Goal: Task Accomplishment & Management: Manage account settings

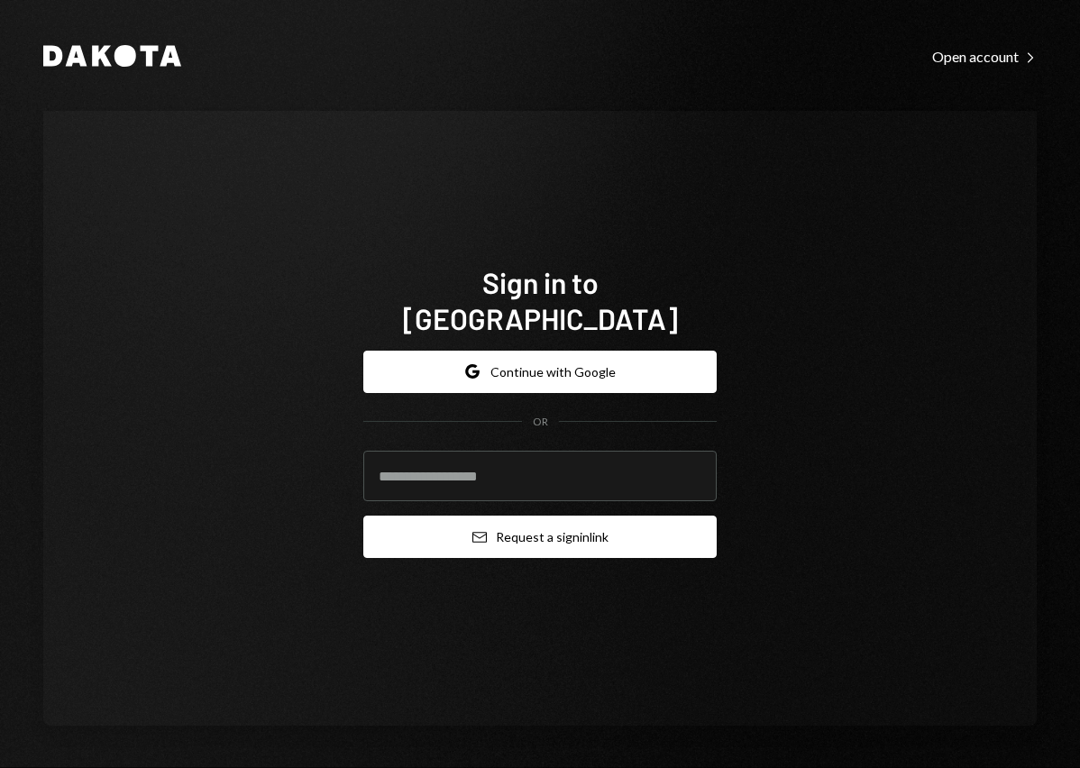
click at [523, 519] on button "Email Request a sign in link" at bounding box center [539, 537] width 353 height 42
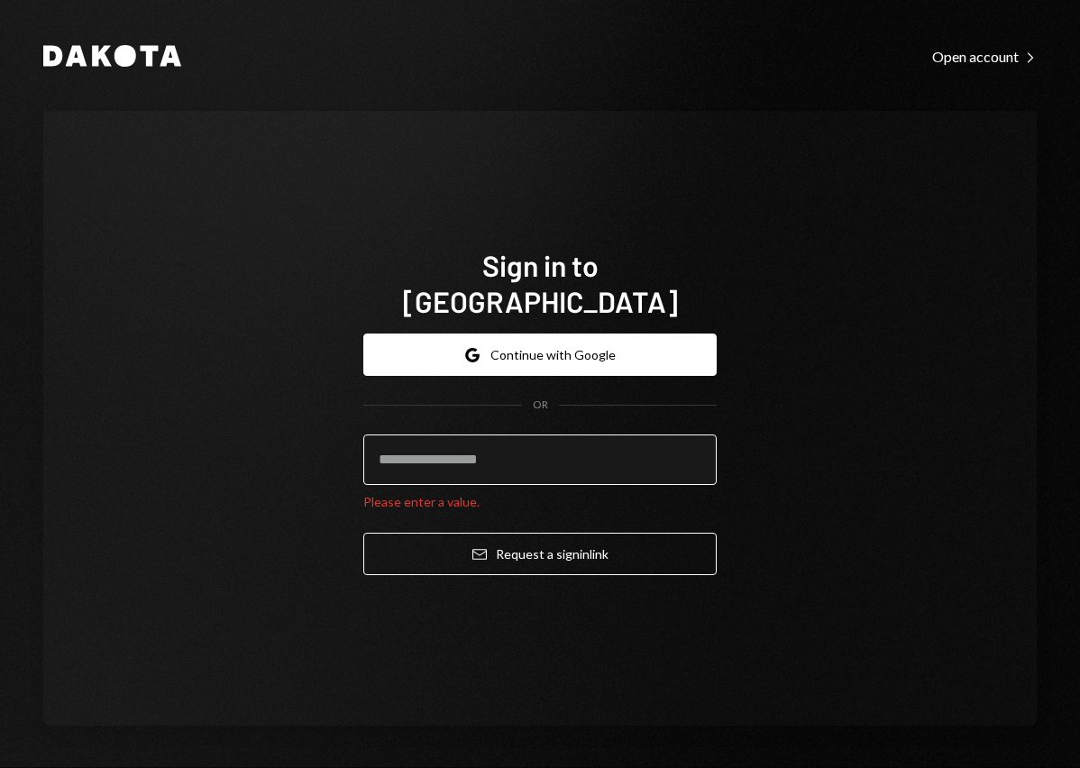
click at [516, 449] on input "email" at bounding box center [539, 460] width 353 height 50
type input "**********"
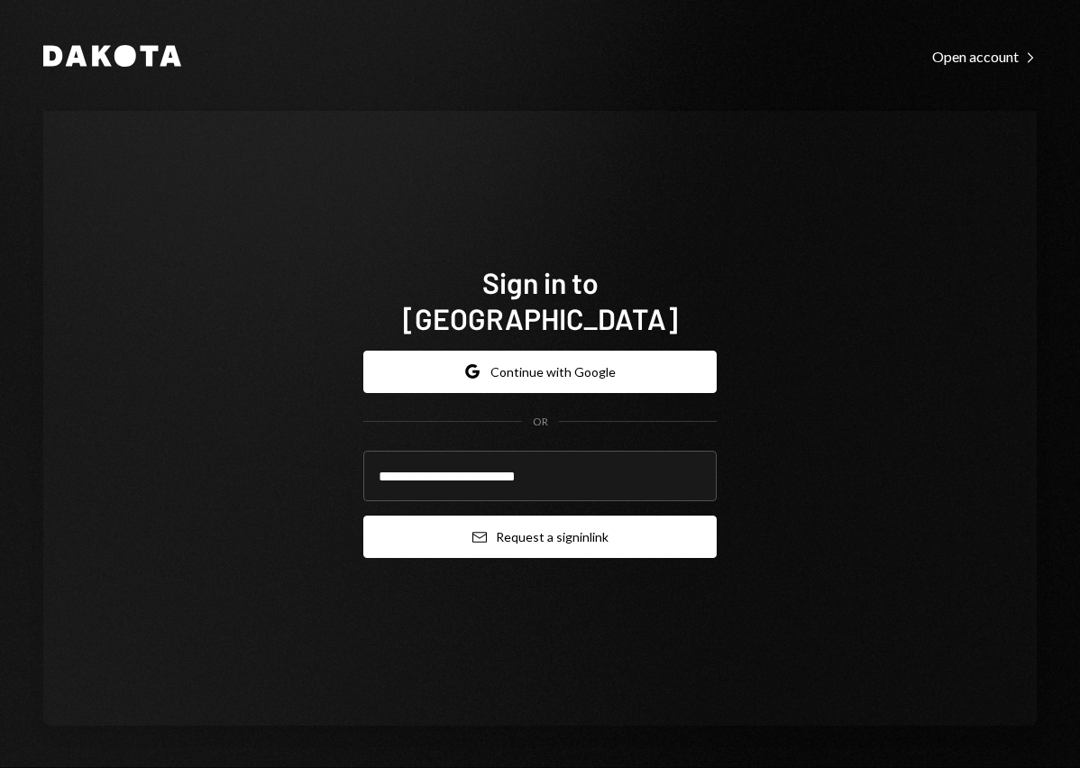
click at [556, 516] on button "Email Request a sign in link" at bounding box center [539, 537] width 353 height 42
